Goal: Task Accomplishment & Management: Use online tool/utility

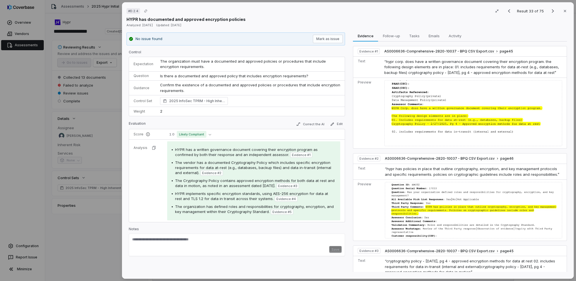
scroll to position [423, 0]
click at [97, 137] on div "# D.2.4 Result 33 of 75 Close HYPR has documented and approved encryption polic…" at bounding box center [288, 140] width 576 height 281
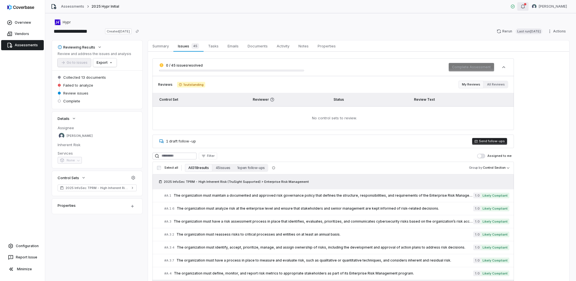
click at [527, 7] on button "button" at bounding box center [522, 6] width 11 height 8
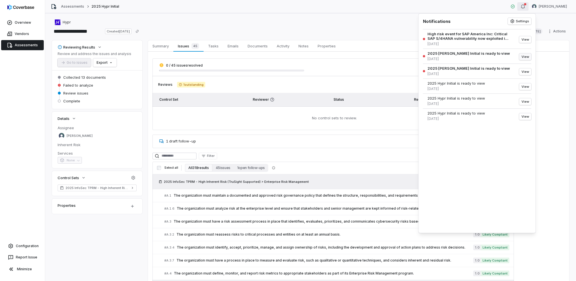
click at [527, 56] on button "View" at bounding box center [525, 56] width 12 height 7
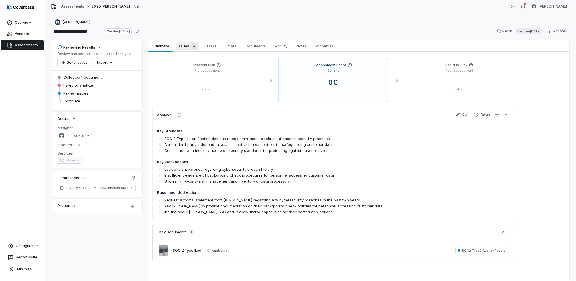
click at [186, 45] on span "Issues 4" at bounding box center [188, 46] width 24 height 8
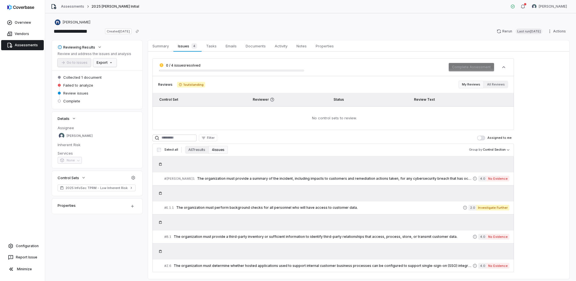
click at [108, 64] on html "**********" at bounding box center [288, 140] width 576 height 281
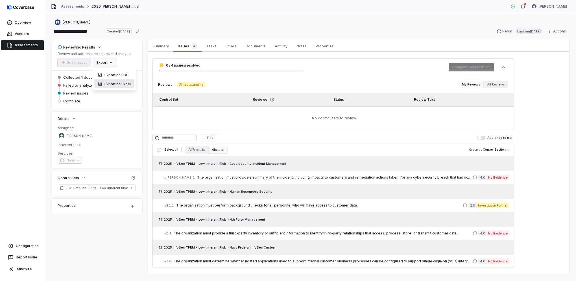
click at [111, 86] on div "Export as Excel" at bounding box center [114, 83] width 40 height 9
